Goal: Task Accomplishment & Management: Use online tool/utility

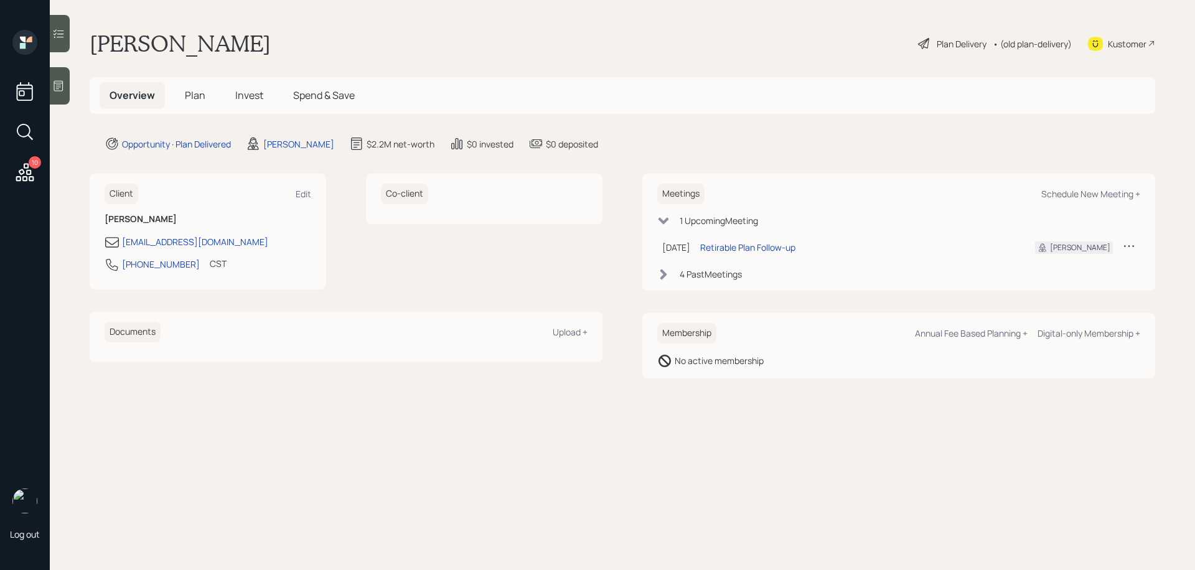
click at [915, 39] on div "Plan Delivery" at bounding box center [962, 43] width 50 height 13
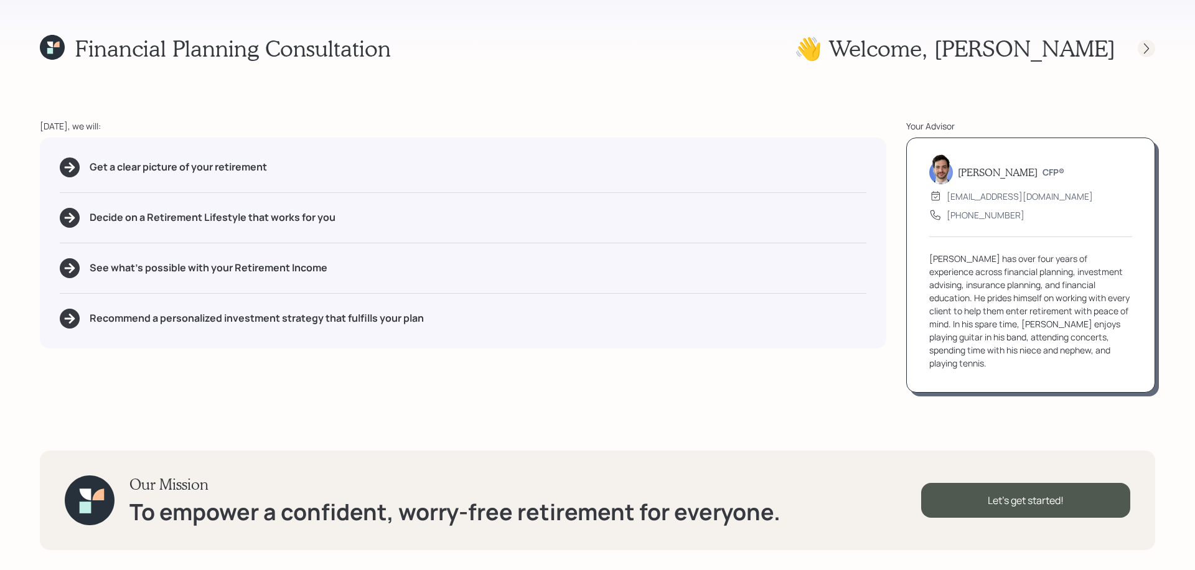
click at [915, 42] on icon at bounding box center [1147, 48] width 12 height 12
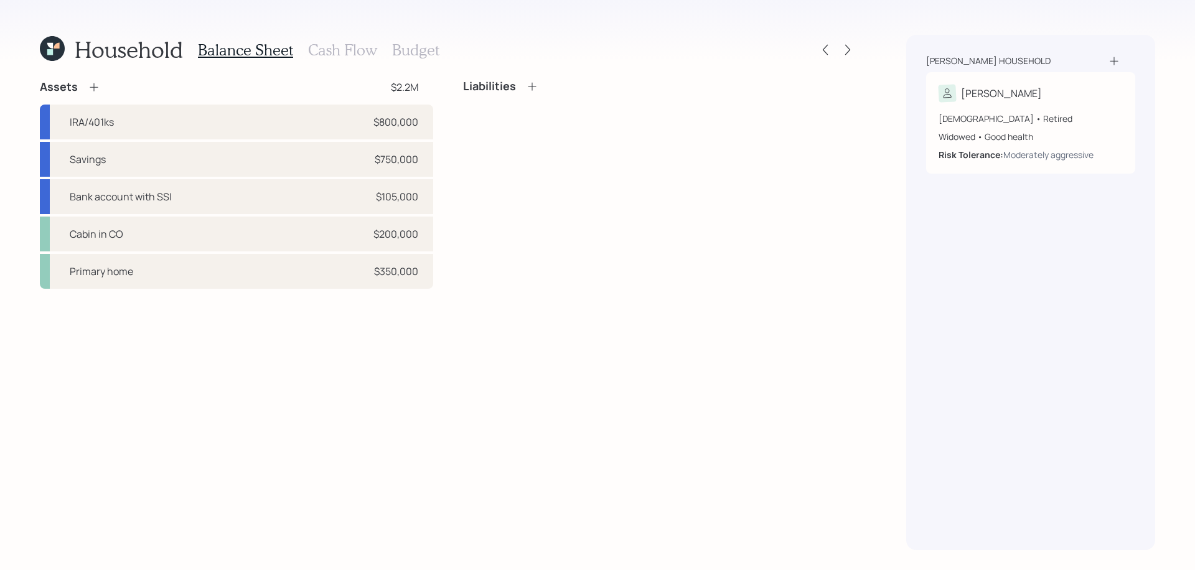
click at [855, 31] on div "Household Balance Sheet Cash Flow Budget Assets $2.2M IRA/401ks $800,000 Saving…" at bounding box center [597, 285] width 1195 height 570
click at [846, 39] on div "Household Balance Sheet Cash Flow Budget" at bounding box center [448, 50] width 817 height 30
click at [847, 45] on icon at bounding box center [847, 50] width 5 height 11
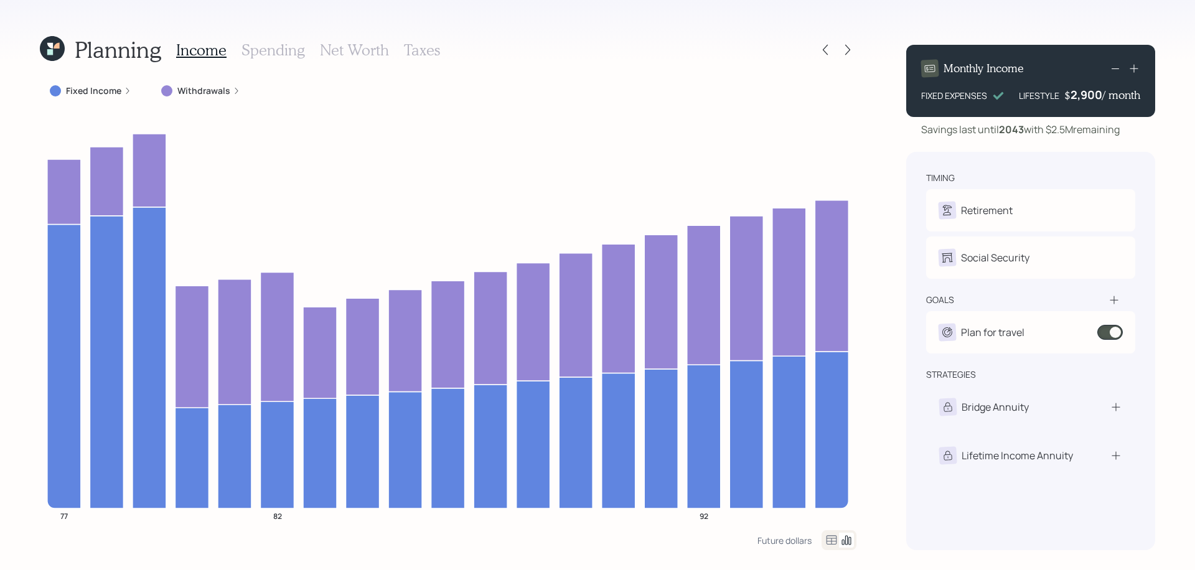
click at [211, 97] on label "Withdrawals" at bounding box center [203, 91] width 53 height 12
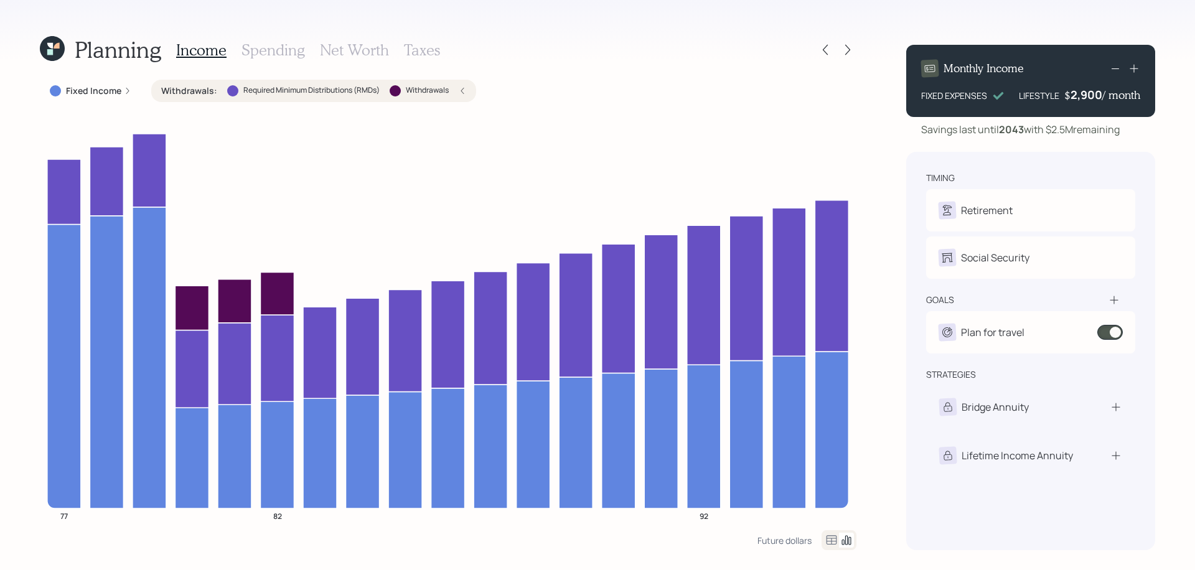
click at [276, 59] on div "Income Spending Net Worth Taxes" at bounding box center [308, 50] width 264 height 30
click at [273, 50] on h3 "Spending" at bounding box center [274, 50] width 64 height 18
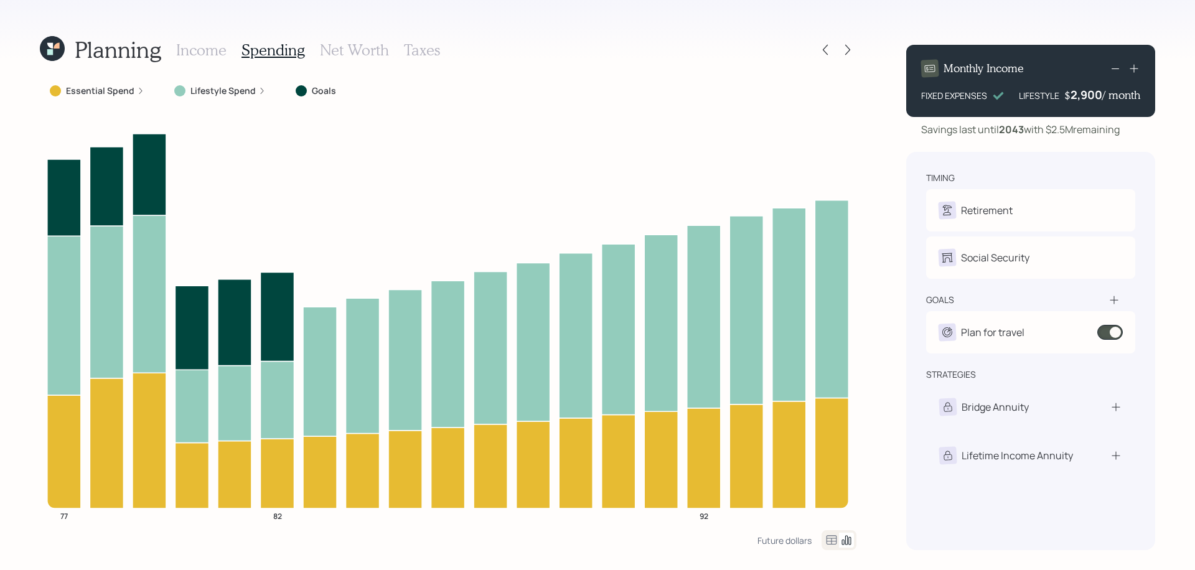
click at [252, 94] on div "Lifestyle Spend" at bounding box center [220, 91] width 92 height 12
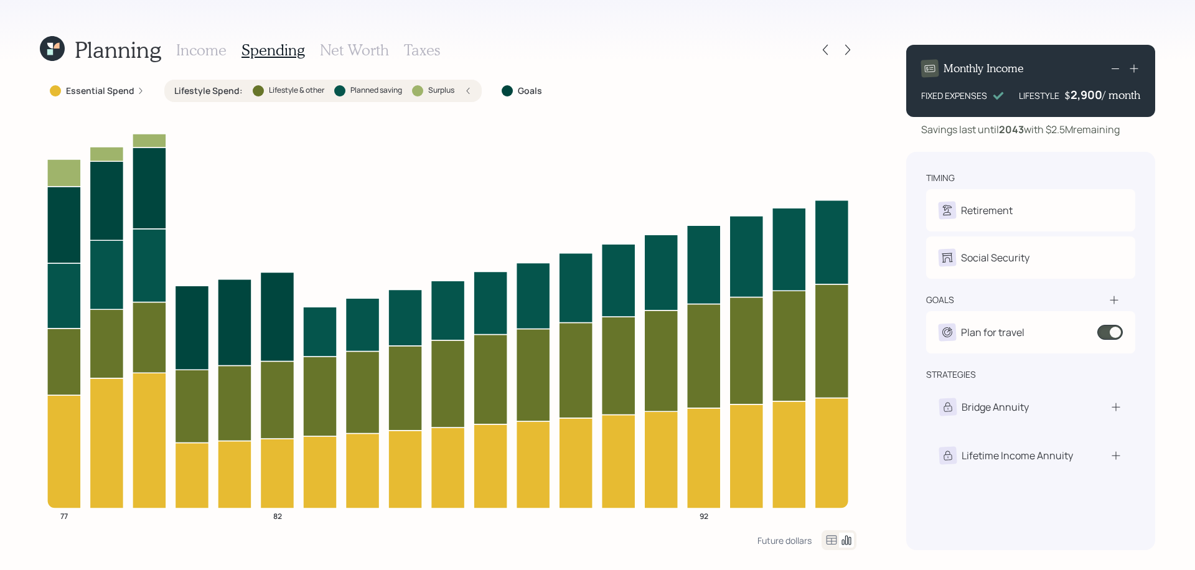
click at [101, 94] on label "Essential Spend" at bounding box center [100, 91] width 68 height 12
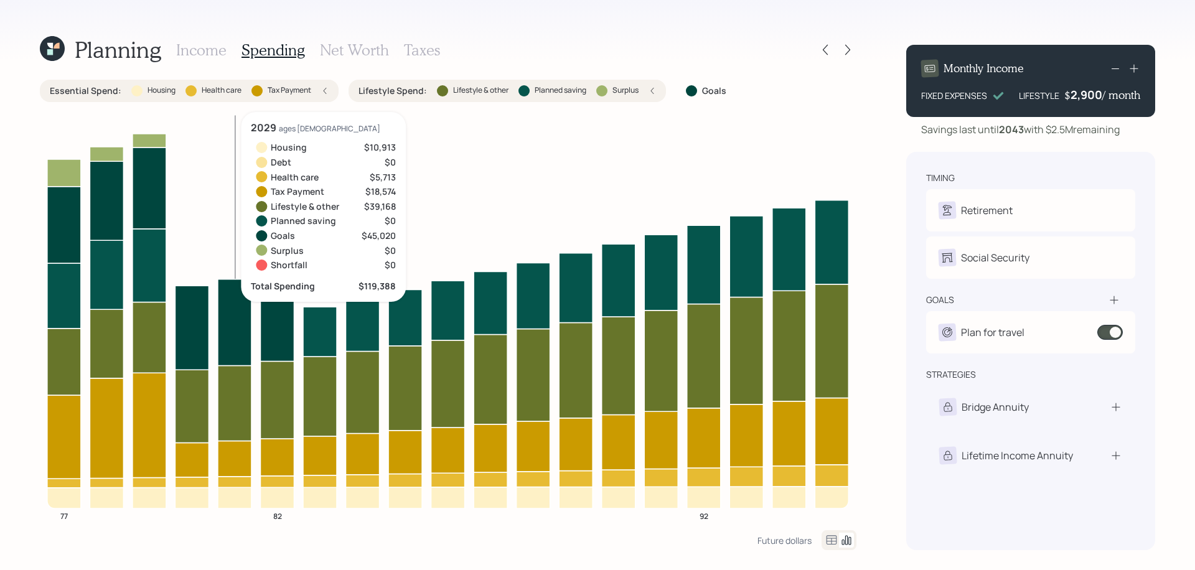
click at [227, 484] on icon at bounding box center [235, 481] width 34 height 11
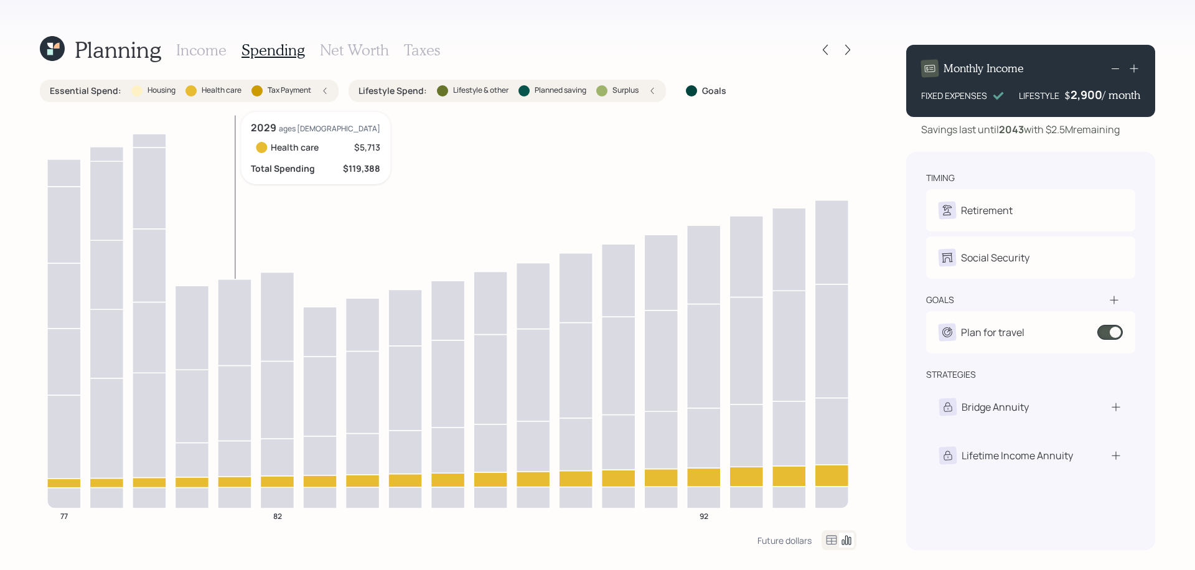
click at [229, 480] on icon at bounding box center [235, 481] width 34 height 11
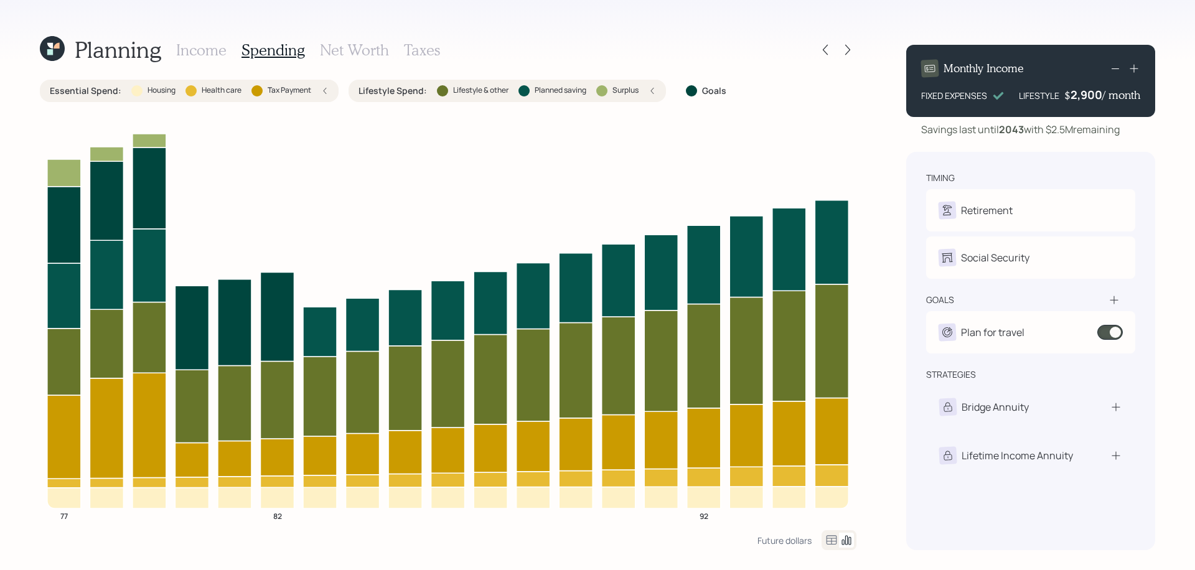
click at [834, 517] on icon at bounding box center [831, 540] width 15 height 15
